Goal: Check status: Check status

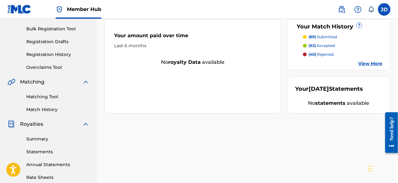
scroll to position [91, 0]
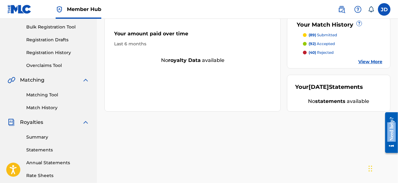
click at [397, 145] on html "Need help? Resource Center Help Get the help you need from our knowledge base N…" at bounding box center [388, 132] width 17 height 45
click at [56, 52] on link "Registration History" at bounding box center [57, 52] width 63 height 7
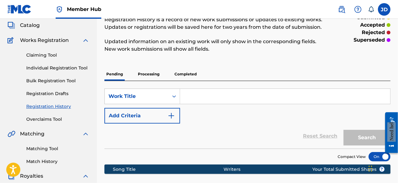
scroll to position [32, 0]
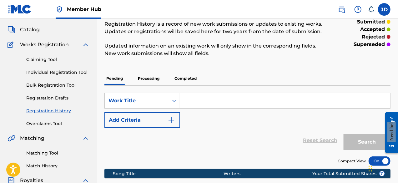
click at [154, 77] on p "Processing" at bounding box center [148, 78] width 25 height 13
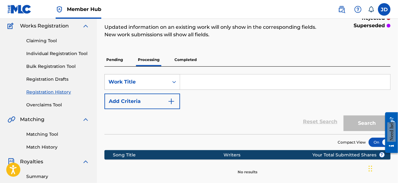
scroll to position [48, 0]
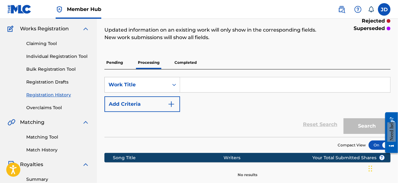
click at [191, 58] on p "Completed" at bounding box center [185, 62] width 26 height 13
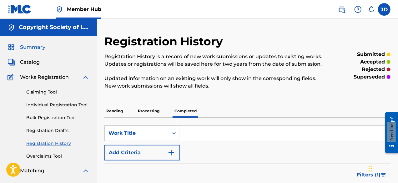
click at [36, 50] on span "Summary" at bounding box center [32, 46] width 25 height 7
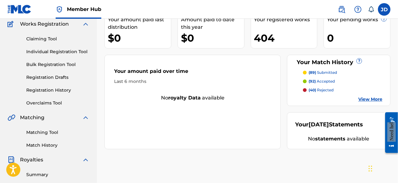
scroll to position [56, 0]
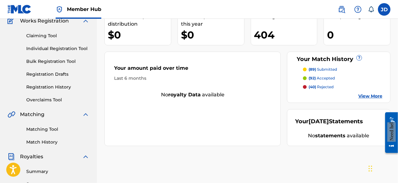
click at [360, 94] on link "View More" at bounding box center [370, 96] width 24 height 7
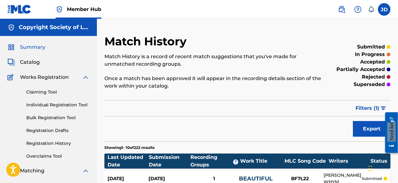
click at [29, 47] on span "Summary" at bounding box center [32, 46] width 25 height 7
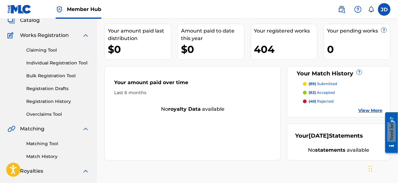
scroll to position [42, 0]
click at [365, 108] on link "View More" at bounding box center [370, 110] width 24 height 7
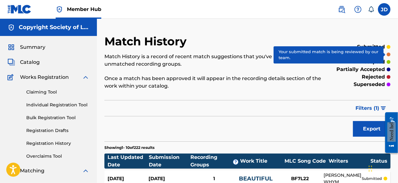
click at [389, 54] on div at bounding box center [389, 54] width 4 height 4
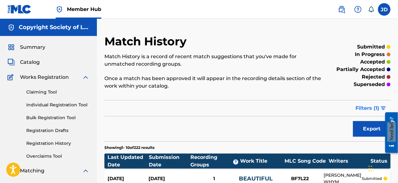
click at [367, 107] on span "Filters ( 1 )" at bounding box center [367, 107] width 24 height 7
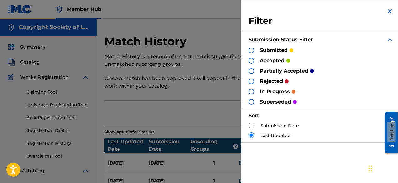
click at [252, 90] on div at bounding box center [251, 92] width 6 height 6
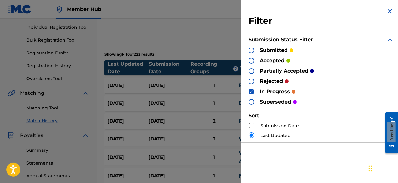
scroll to position [78, 0]
click at [229, 133] on div "Sep 22, 2025 Sep 22, 2025 2 WHY W569ZY PASTORE WHYM submitted" at bounding box center [247, 138] width 286 height 16
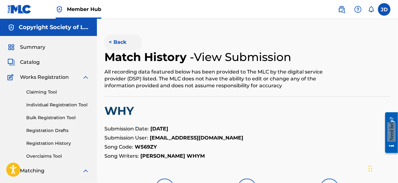
click at [112, 40] on button "< Back" at bounding box center [122, 42] width 37 height 16
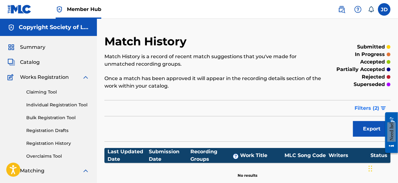
click at [372, 105] on span "Filters ( 2 )" at bounding box center [366, 107] width 25 height 7
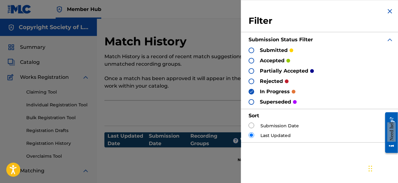
click at [252, 80] on div at bounding box center [251, 81] width 6 height 6
click at [252, 83] on div at bounding box center [251, 81] width 6 height 6
click at [251, 92] on img at bounding box center [251, 91] width 4 height 4
click at [251, 92] on div at bounding box center [251, 92] width 6 height 6
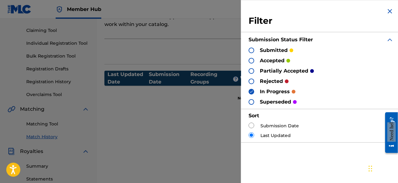
scroll to position [90, 0]
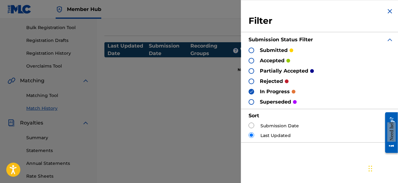
click at [358, 160] on div "Filter Submission Status Filter submitted accepted partially accepted rejected …" at bounding box center [321, 91] width 160 height 183
click at [262, 137] on label "Last Updated" at bounding box center [275, 135] width 30 height 7
click at [249, 58] on div "accepted" at bounding box center [269, 60] width 42 height 7
click at [251, 59] on div at bounding box center [251, 61] width 6 height 6
click at [250, 92] on img at bounding box center [251, 91] width 4 height 4
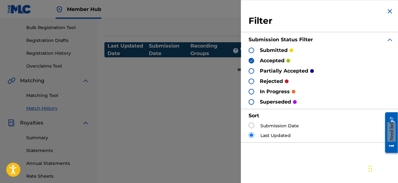
click at [387, 9] on img at bounding box center [389, 10] width 7 height 7
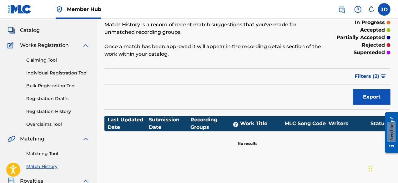
scroll to position [31, 0]
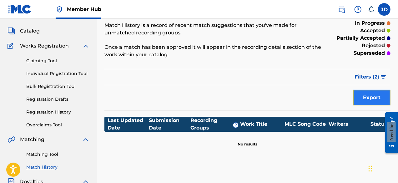
click at [372, 101] on button "Export" at bounding box center [371, 98] width 37 height 16
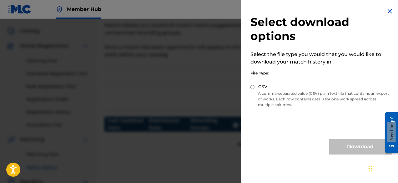
click at [386, 8] on img at bounding box center [389, 10] width 7 height 7
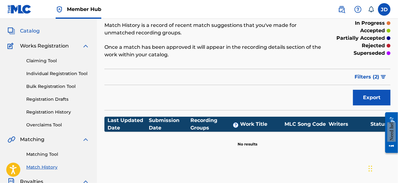
drag, startPoint x: 400, startPoint y: 59, endPoint x: 36, endPoint y: 33, distance: 364.9
click at [36, 33] on span "Catalog" at bounding box center [30, 30] width 20 height 7
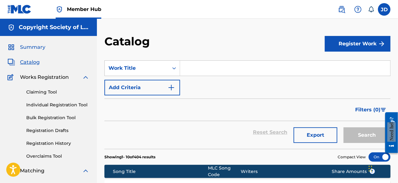
click at [39, 46] on span "Summary" at bounding box center [32, 46] width 25 height 7
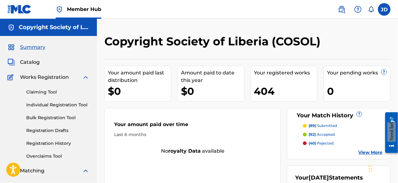
click at [374, 151] on link "View More" at bounding box center [370, 152] width 24 height 7
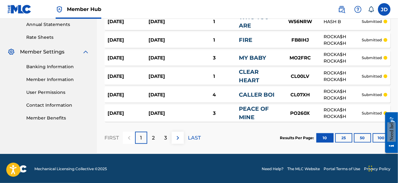
scroll to position [229, 0]
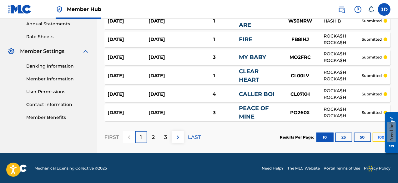
click at [374, 138] on button "100" at bounding box center [380, 136] width 17 height 9
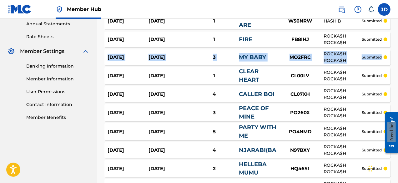
drag, startPoint x: 397, startPoint y: 32, endPoint x: 400, endPoint y: 51, distance: 18.9
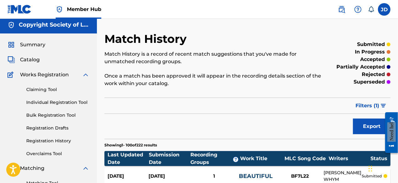
scroll to position [0, 0]
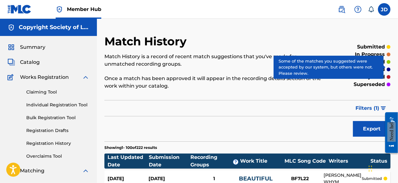
click at [390, 68] on div at bounding box center [389, 69] width 4 height 4
click at [388, 68] on div at bounding box center [389, 69] width 4 height 4
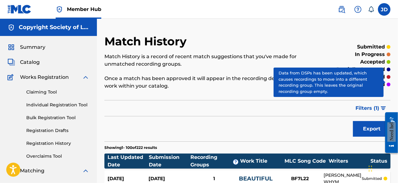
click at [388, 84] on div at bounding box center [389, 84] width 4 height 4
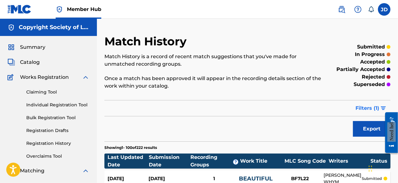
click at [372, 107] on span "Filters ( 1 )" at bounding box center [367, 107] width 24 height 7
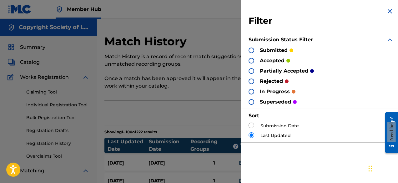
click at [253, 89] on div at bounding box center [251, 92] width 6 height 6
click at [215, 87] on p "Once a match has been approved it will appear in the recording details section …" at bounding box center [214, 82] width 220 height 15
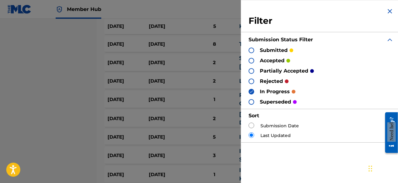
scroll to position [1575, 0]
click at [252, 125] on input "radio" at bounding box center [251, 125] width 6 height 6
radio input "true"
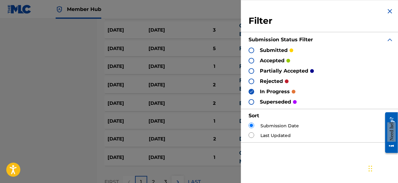
scroll to position [1840, 0]
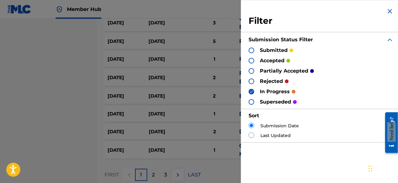
click at [391, 11] on img at bounding box center [389, 10] width 7 height 7
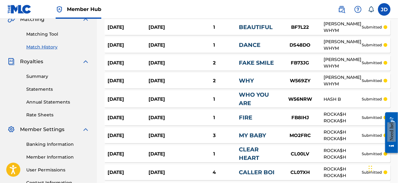
scroll to position [156, 0]
